Goal: Transaction & Acquisition: Download file/media

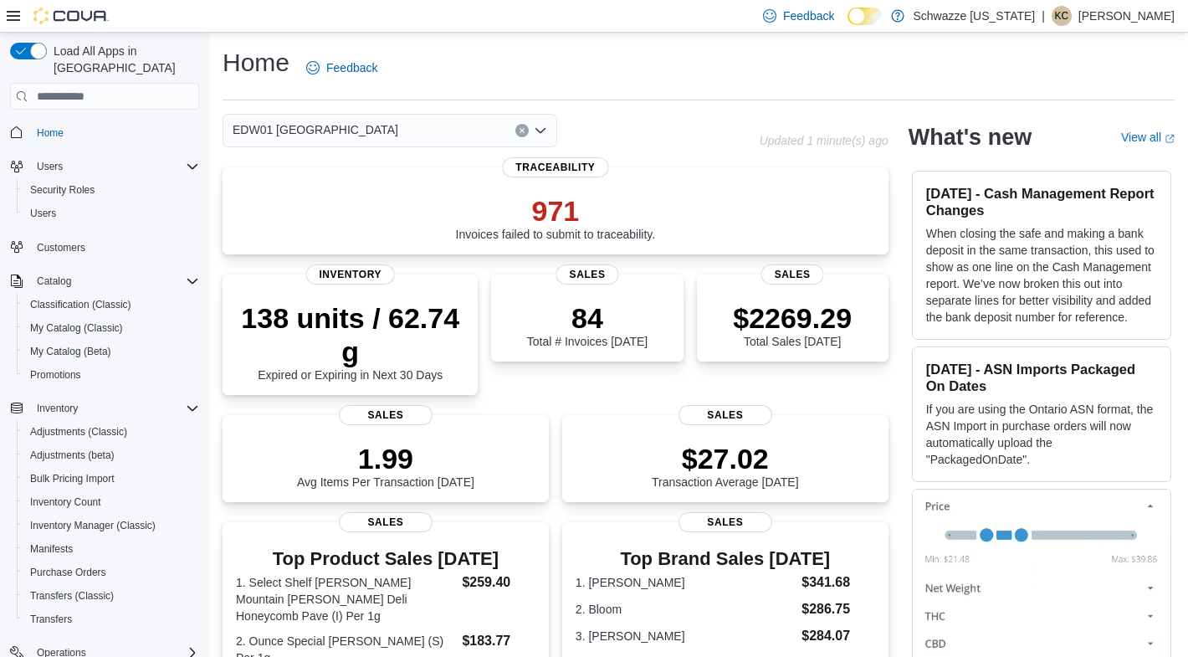
click at [522, 131] on icon "Clear input" at bounding box center [522, 130] width 7 height 7
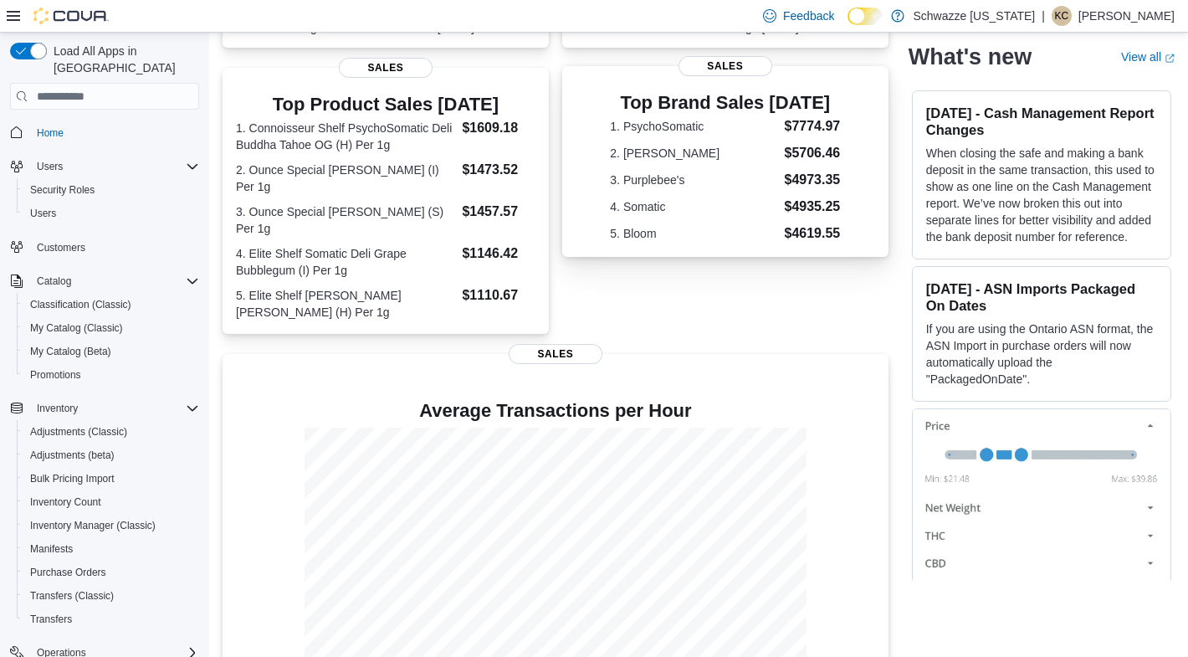
scroll to position [453, 0]
click at [66, 321] on span "My Catalog (Classic)" at bounding box center [76, 327] width 93 height 13
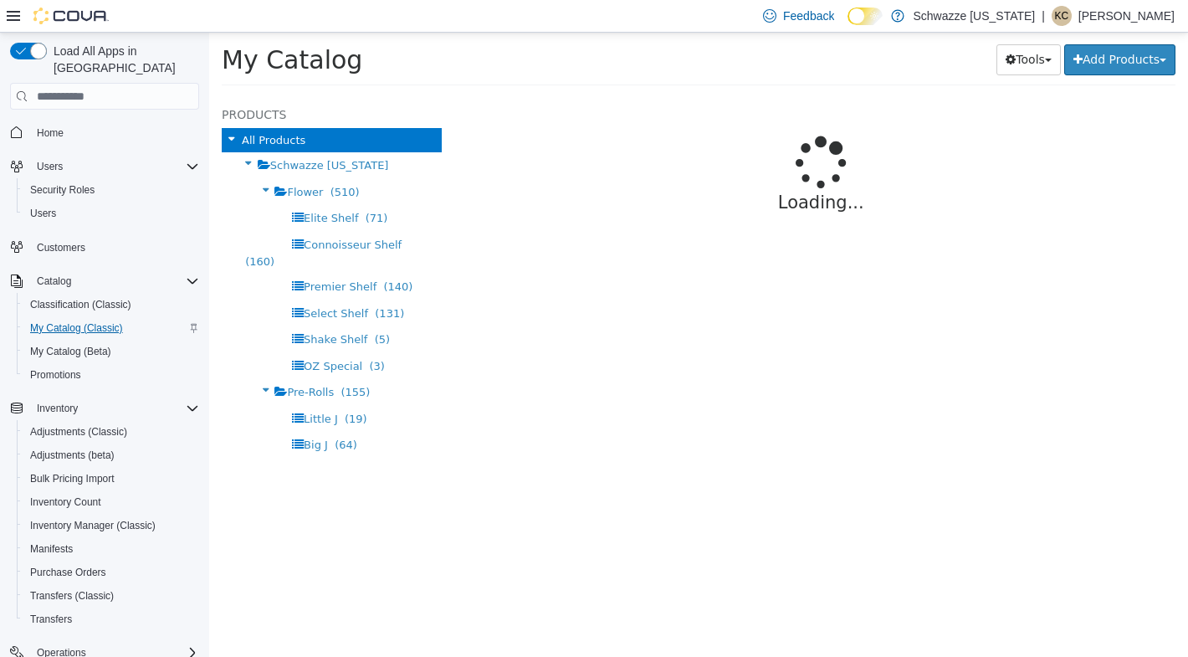
select select "**********"
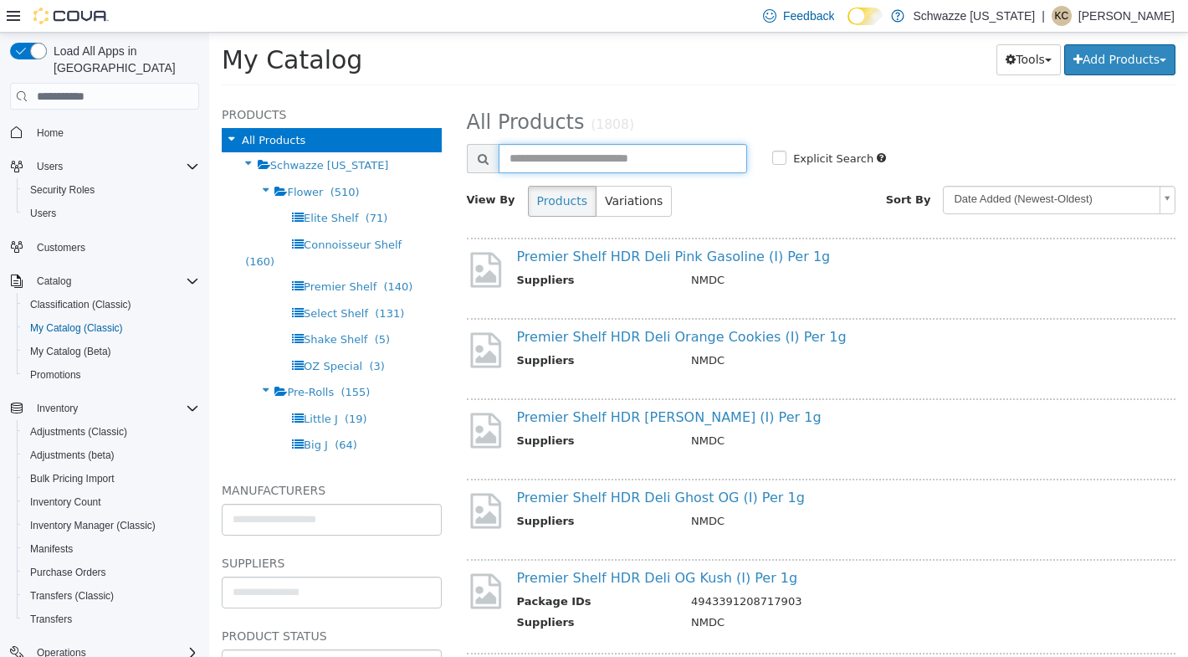
drag, startPoint x: 610, startPoint y: 156, endPoint x: 591, endPoint y: 146, distance: 21.3
click at [610, 156] on input "text" at bounding box center [623, 158] width 249 height 29
type input "**********"
select select "**********"
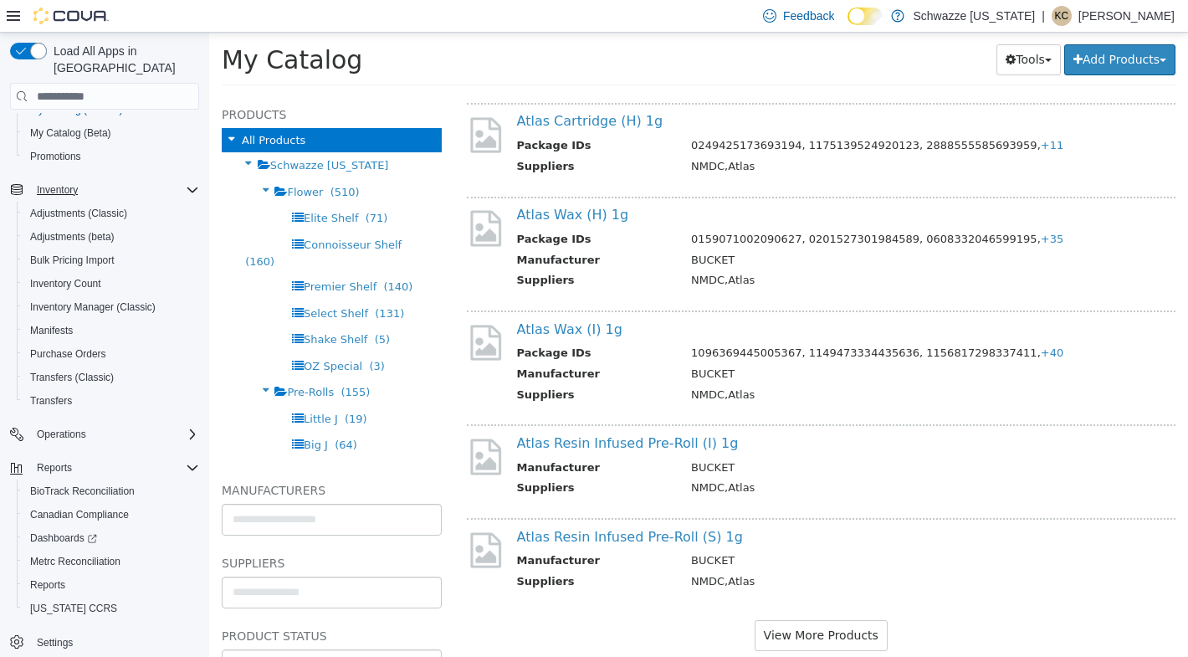
scroll to position [218, 0]
click at [45, 578] on span "Reports" at bounding box center [47, 584] width 35 height 13
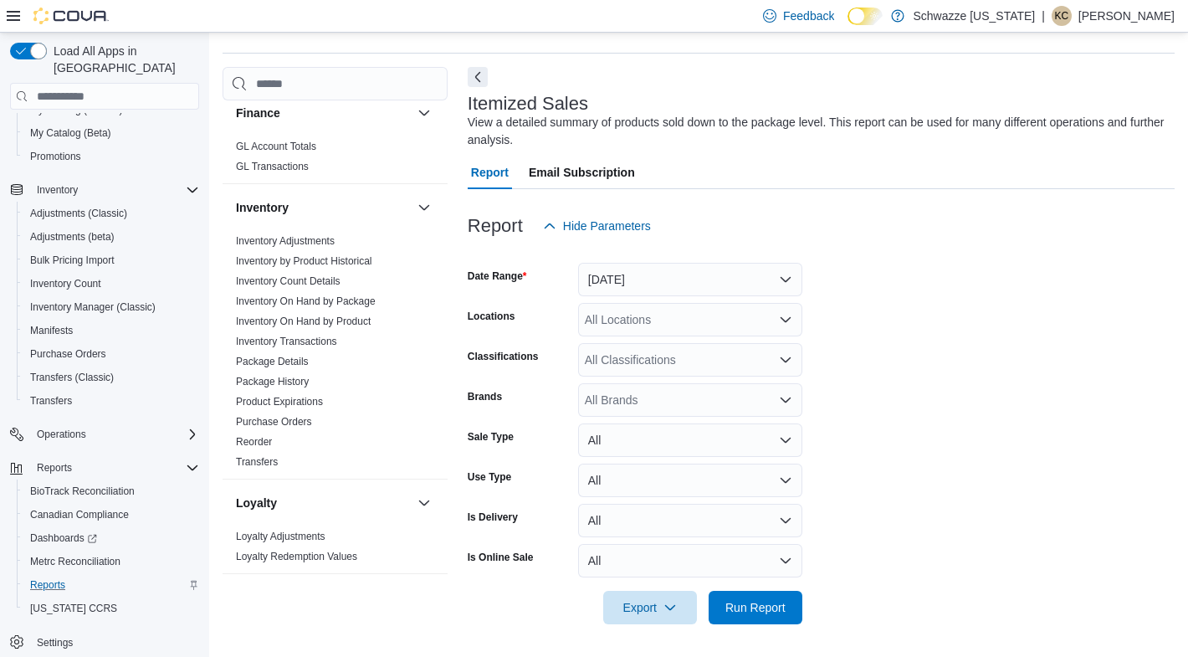
scroll to position [748, 0]
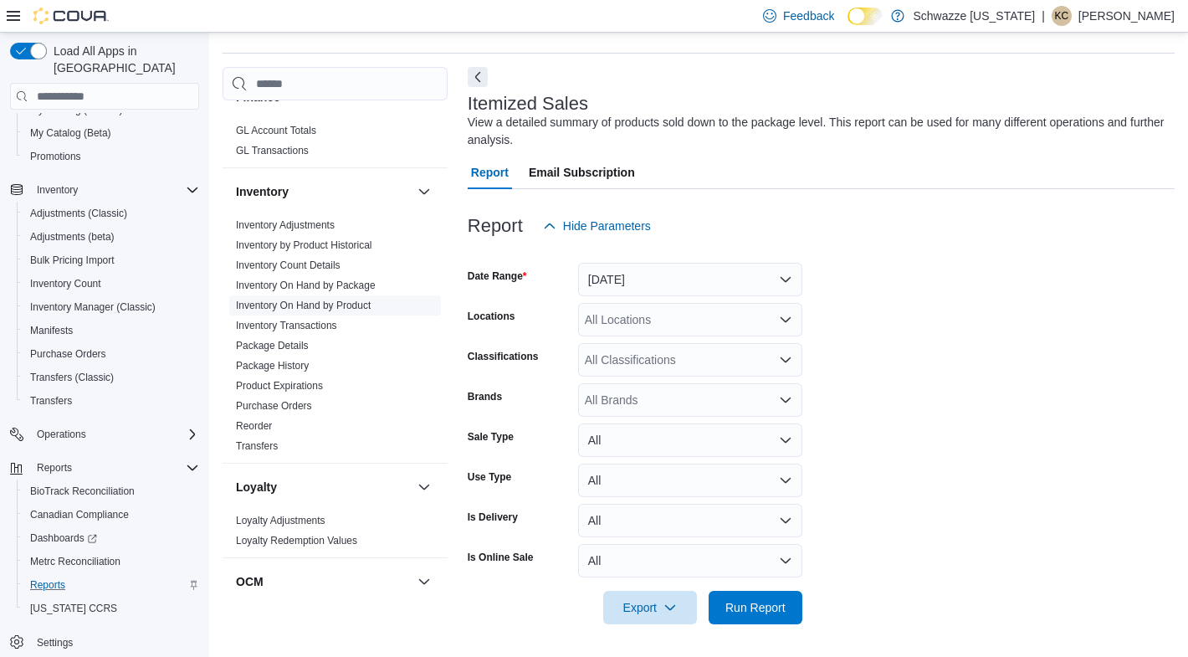
click at [341, 300] on link "Inventory On Hand by Product" at bounding box center [303, 306] width 135 height 12
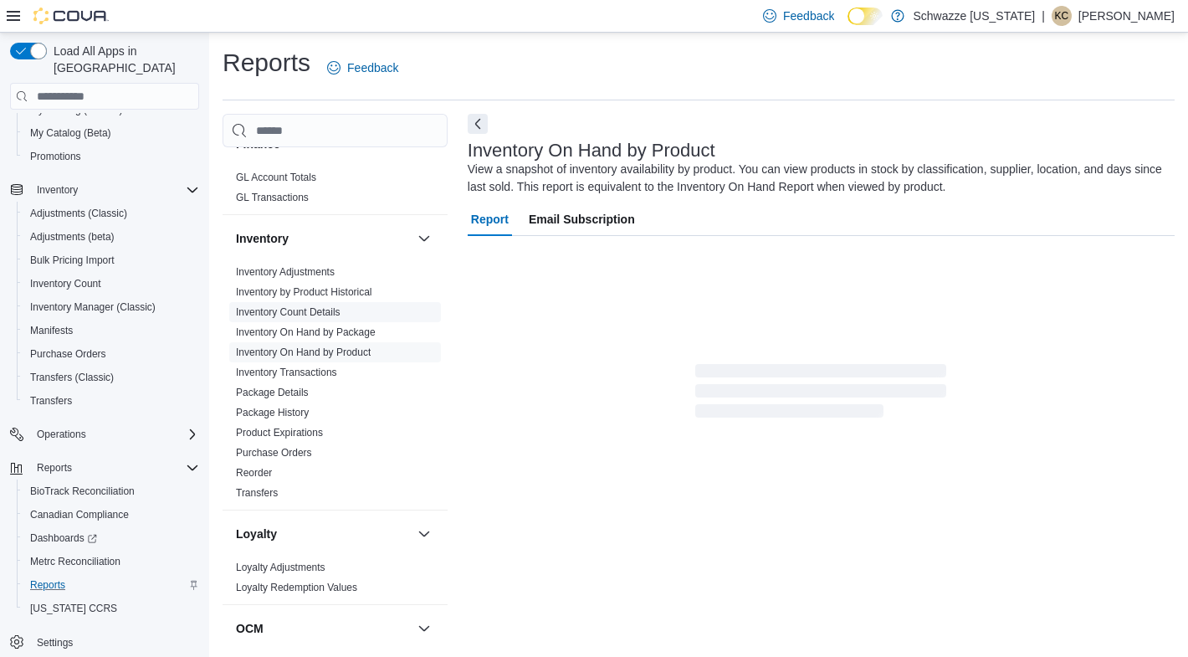
scroll to position [17, 0]
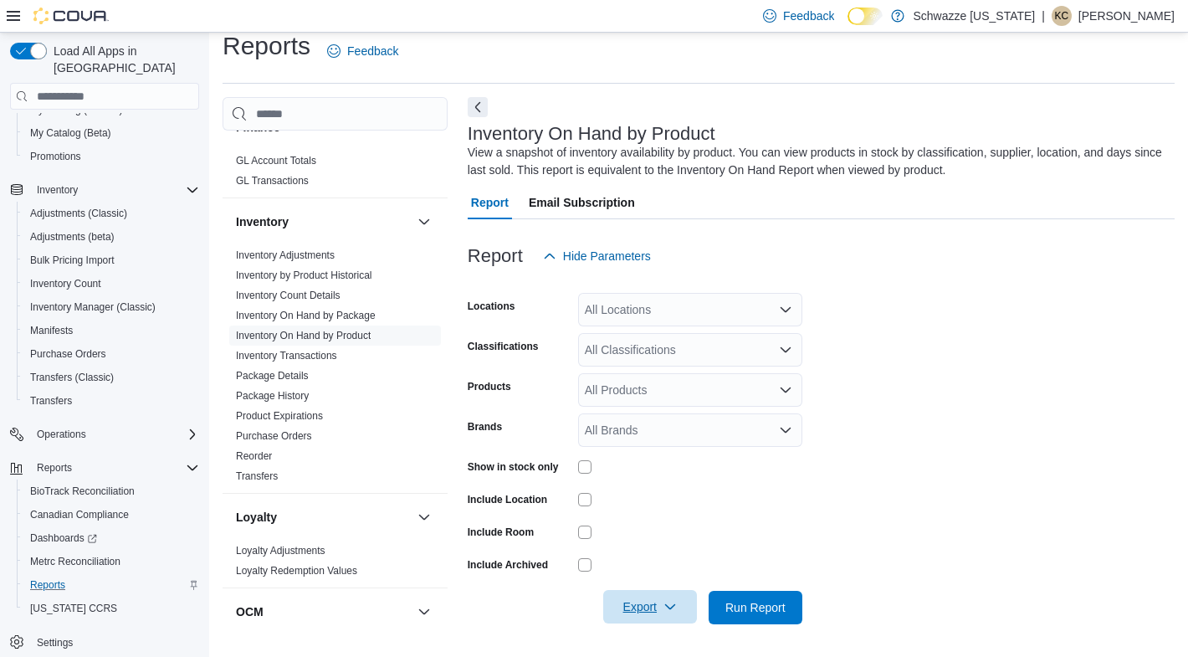
click at [654, 606] on span "Export" at bounding box center [650, 606] width 74 height 33
click at [663, 507] on span "Export to Excel" at bounding box center [652, 506] width 75 height 13
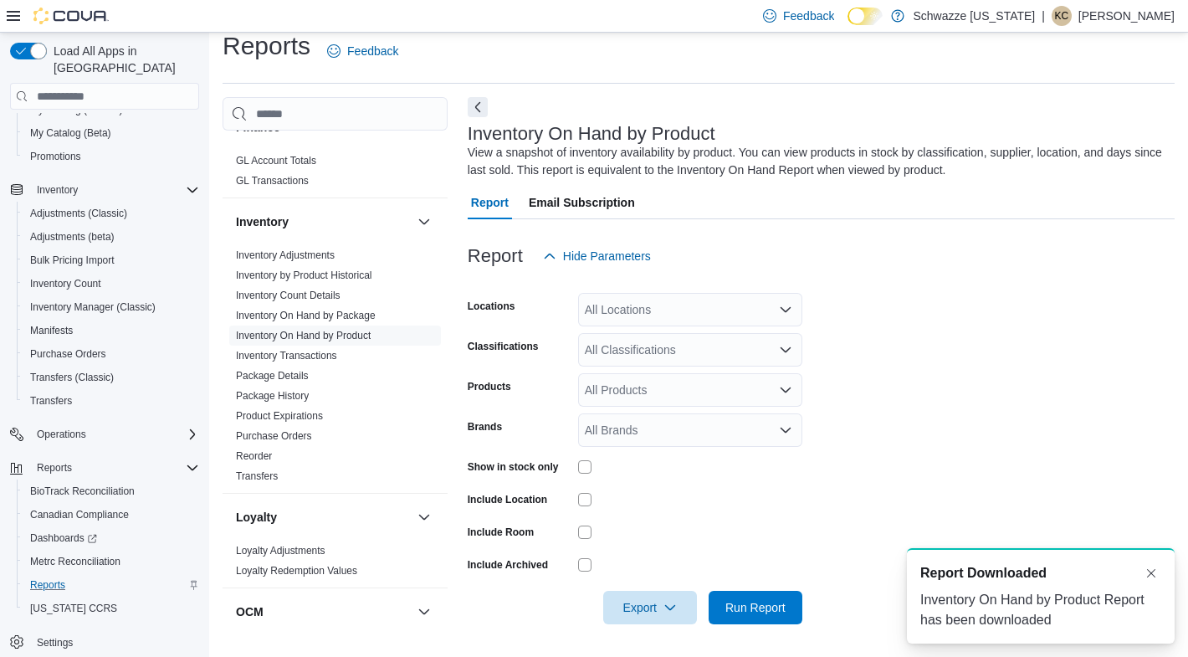
scroll to position [0, 0]
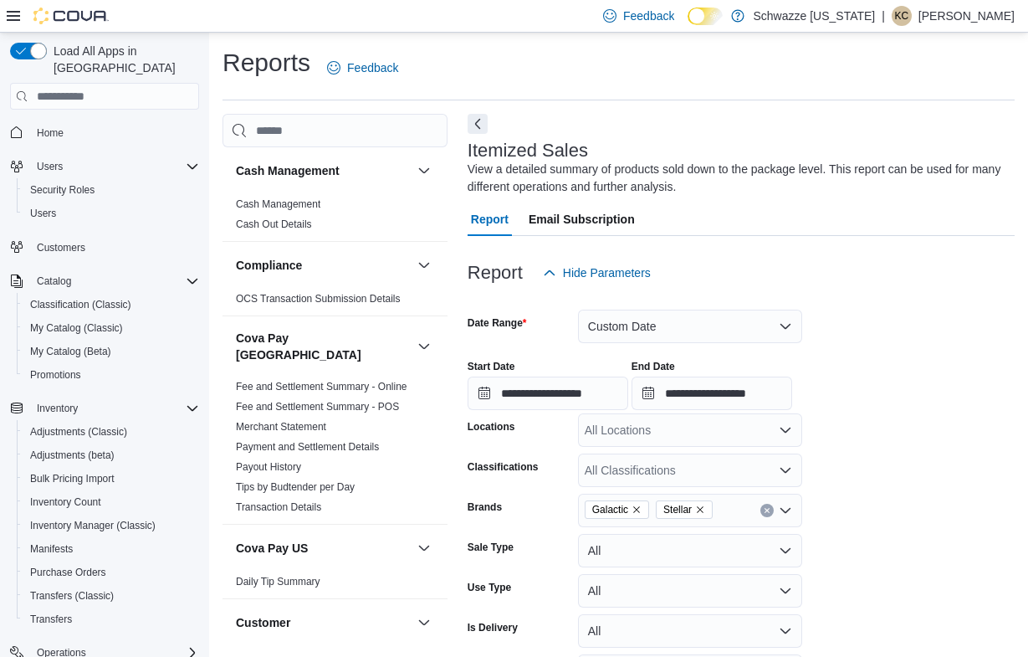
scroll to position [1396, 0]
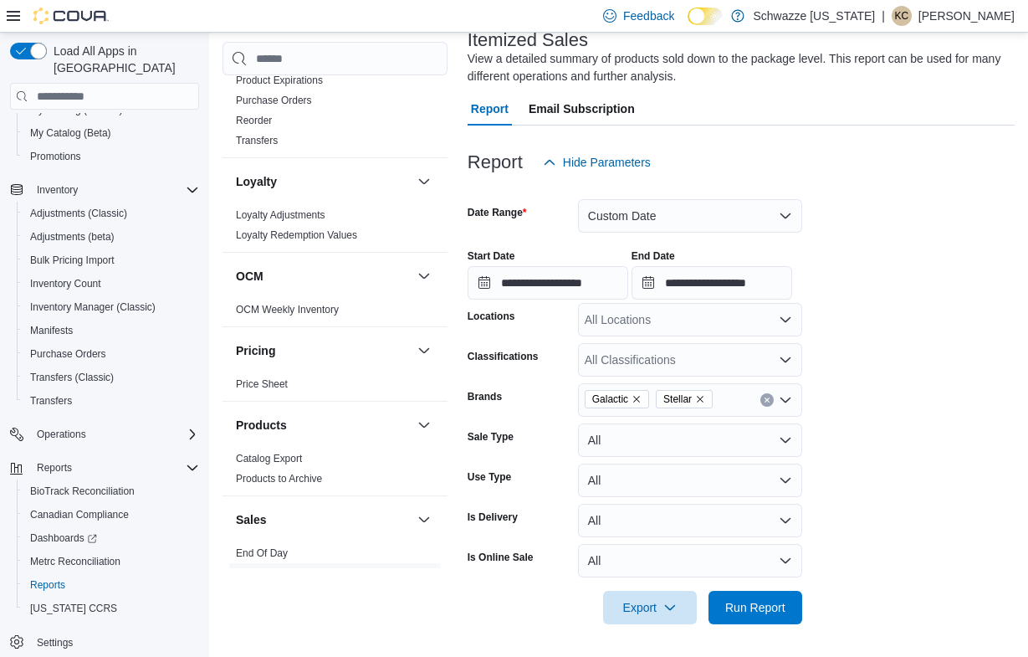
scroll to position [1030, 0]
click at [289, 451] on link "Catalog Export" at bounding box center [269, 457] width 66 height 12
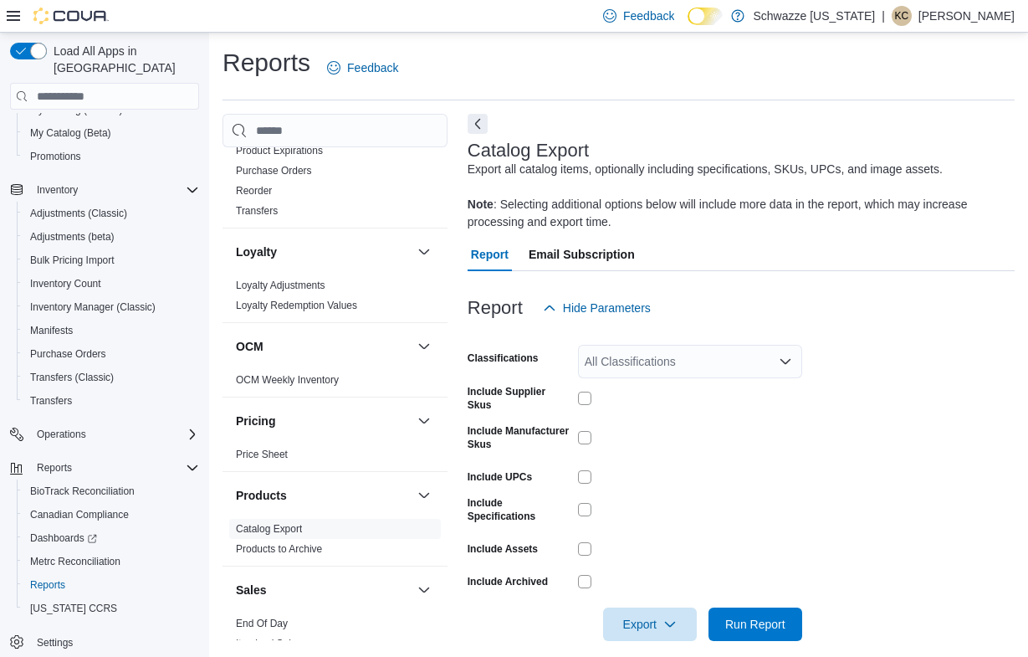
scroll to position [17, 0]
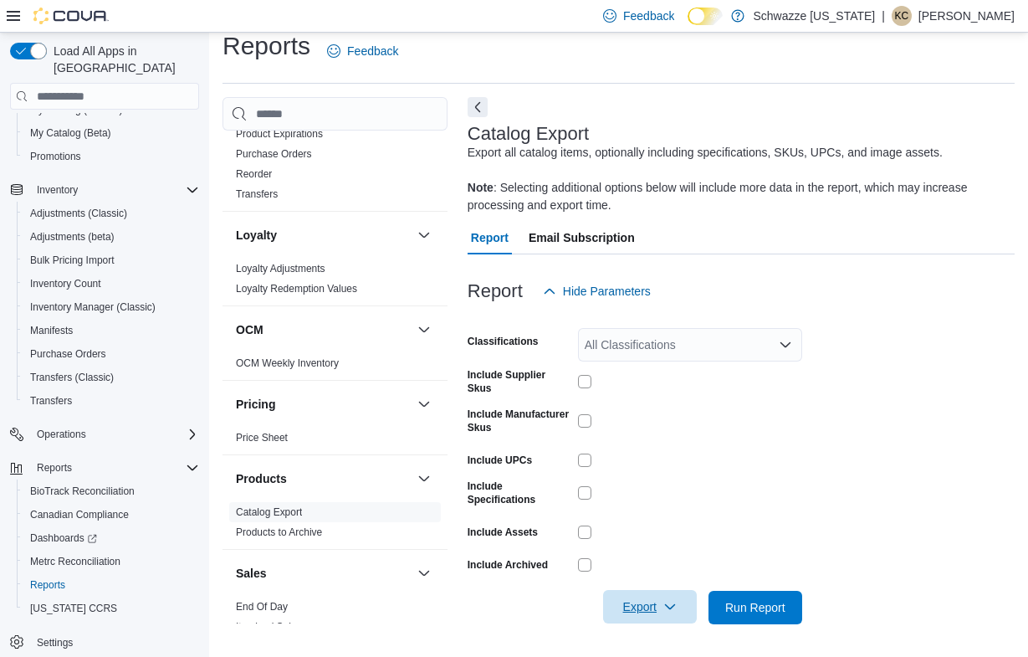
click at [620, 605] on span "Export" at bounding box center [650, 606] width 74 height 33
click at [632, 505] on span "Export to Excel" at bounding box center [652, 506] width 75 height 13
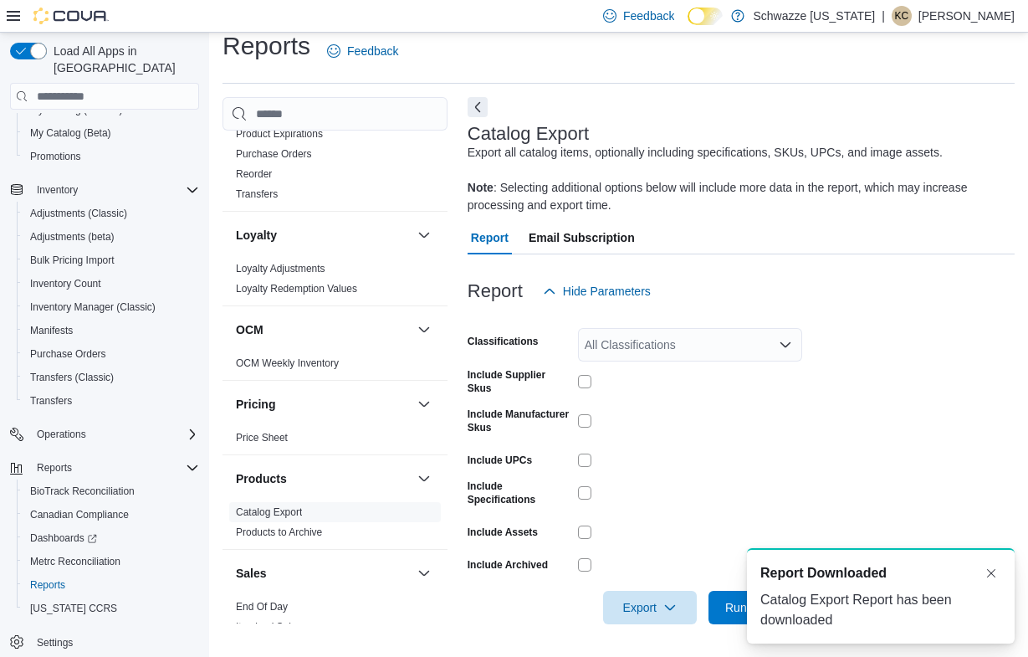
scroll to position [0, 0]
